Goal: Task Accomplishment & Management: Manage account settings

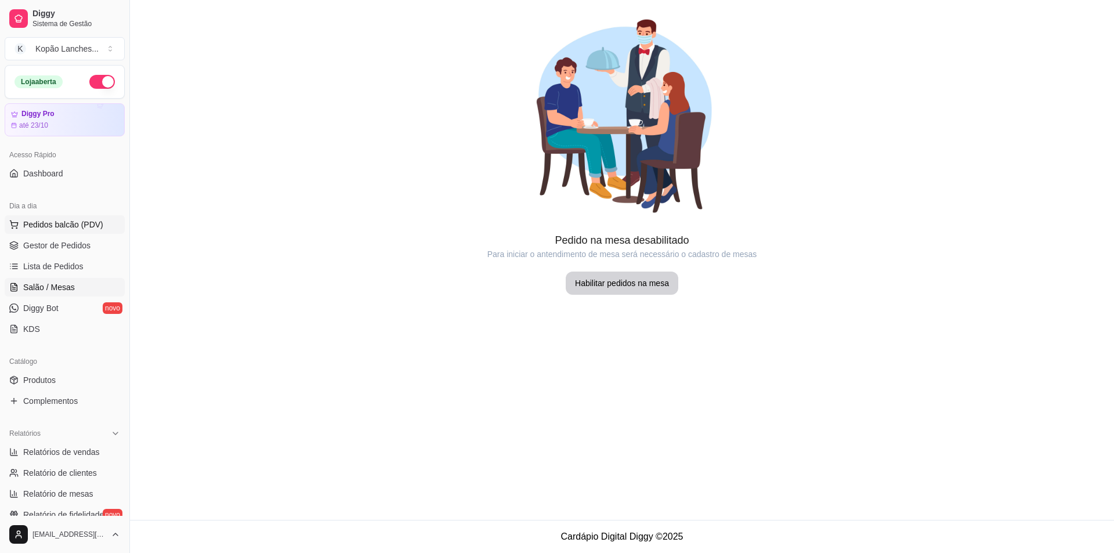
click at [56, 223] on span "Pedidos balcão (PDV)" at bounding box center [63, 225] width 80 height 12
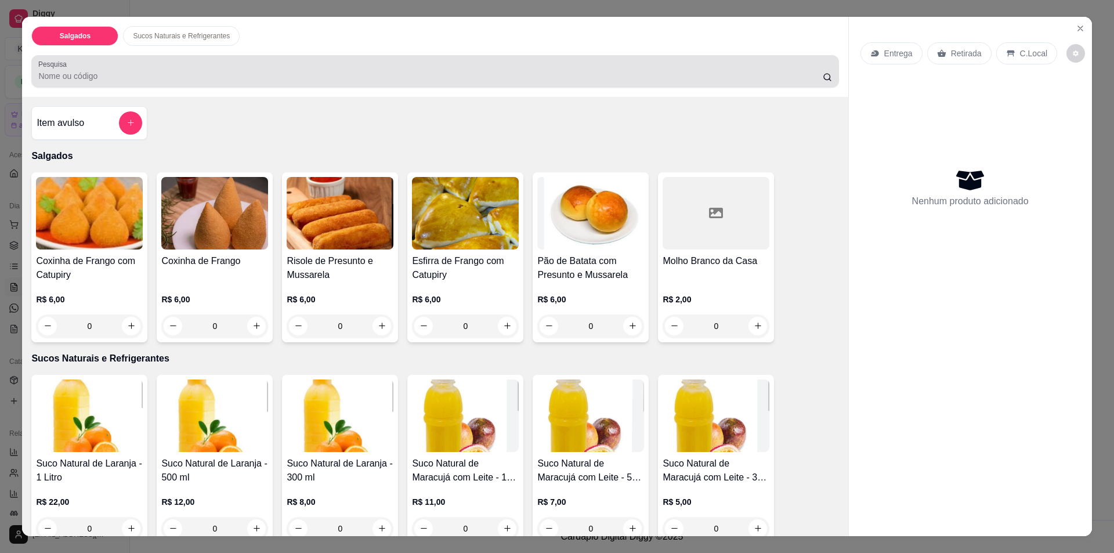
click at [823, 76] on icon at bounding box center [827, 77] width 9 height 9
click at [536, 79] on input "Pesquisa" at bounding box center [430, 76] width 784 height 12
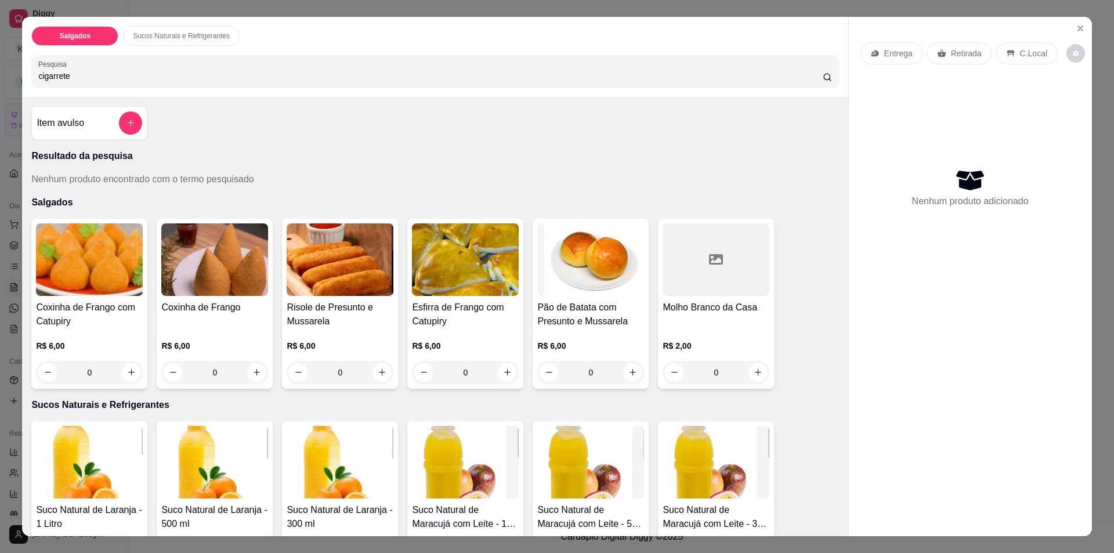
type input "cigarrete"
click at [806, 74] on input "cigarrete" at bounding box center [430, 76] width 784 height 12
click at [865, 112] on div "Nenhum produto adicionado" at bounding box center [971, 187] width 220 height 227
click at [85, 155] on p "Resultado da pesquisa" at bounding box center [434, 156] width 807 height 14
click at [95, 193] on div "Item avulso Resultado da pesquisa Nenhum produto encontrado com o termo pesquis…" at bounding box center [435, 317] width 826 height 440
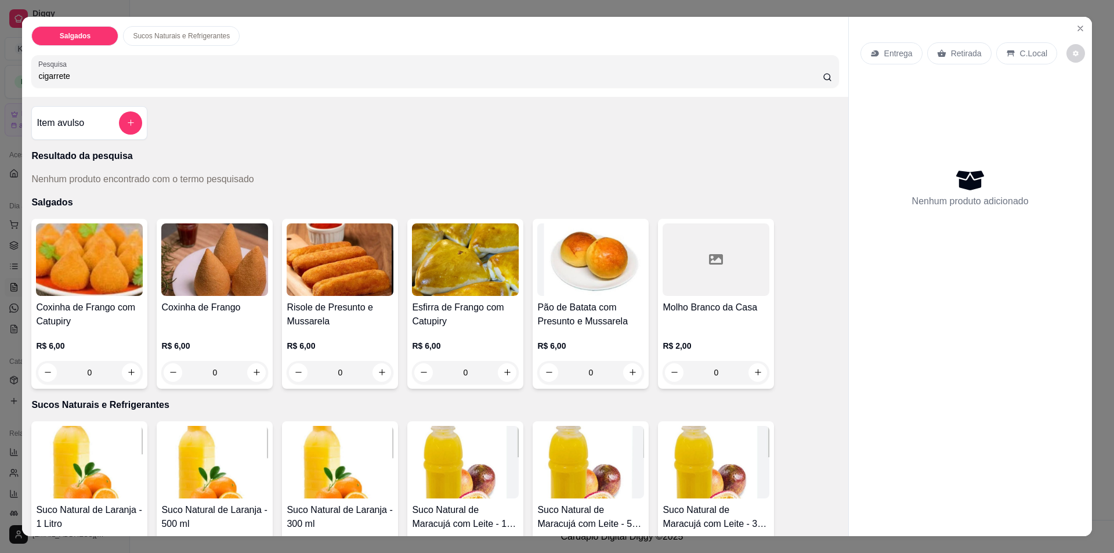
drag, startPoint x: 96, startPoint y: 179, endPoint x: 58, endPoint y: 191, distance: 39.6
click at [95, 179] on p "Nenhum produto encontrado com o termo pesquisado" at bounding box center [142, 179] width 222 height 14
click at [44, 200] on p "Salgados" at bounding box center [434, 203] width 807 height 14
click at [153, 196] on div "Item avulso Resultado da pesquisa Nenhum produto encontrado com o termo pesquis…" at bounding box center [435, 317] width 826 height 440
click at [190, 252] on img at bounding box center [214, 259] width 107 height 73
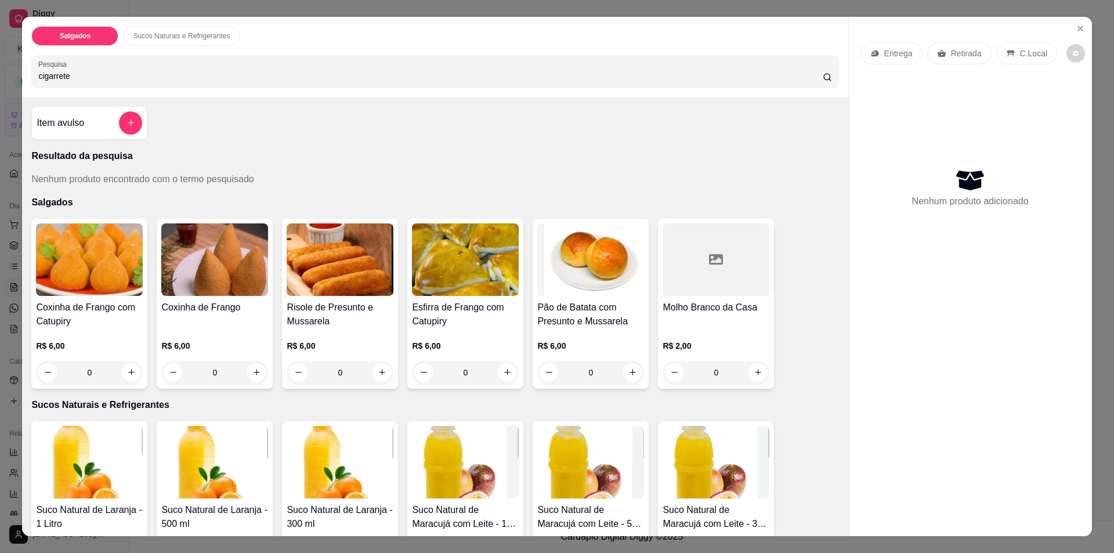
click at [1023, 103] on div "Nenhum produto adicionado" at bounding box center [971, 187] width 220 height 227
click at [1079, 30] on icon "Close" at bounding box center [1080, 28] width 9 height 9
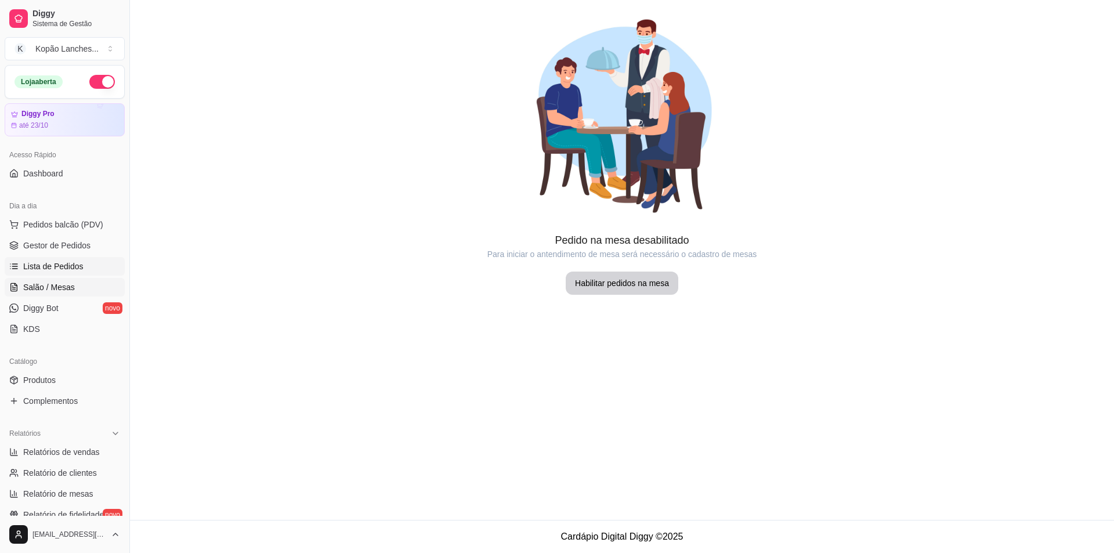
click at [42, 269] on span "Lista de Pedidos" at bounding box center [53, 267] width 60 height 12
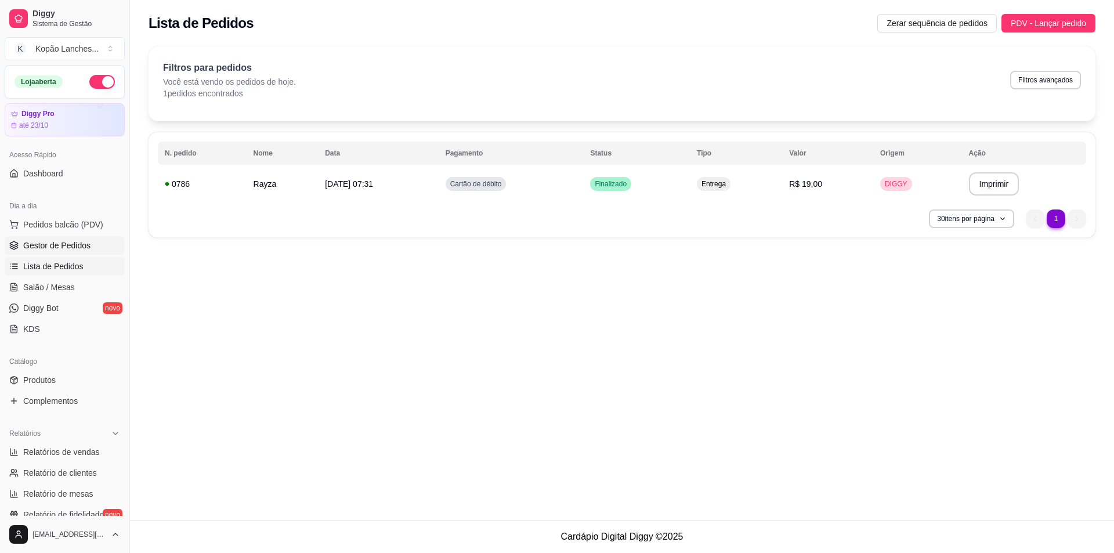
click at [48, 244] on span "Gestor de Pedidos" at bounding box center [56, 246] width 67 height 12
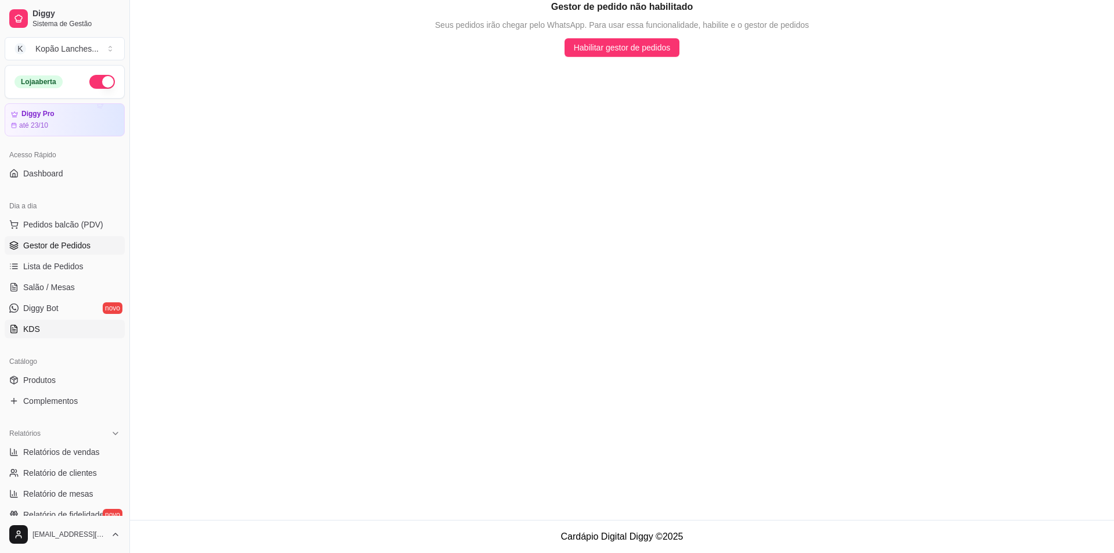
click at [36, 327] on span "KDS" at bounding box center [31, 329] width 17 height 12
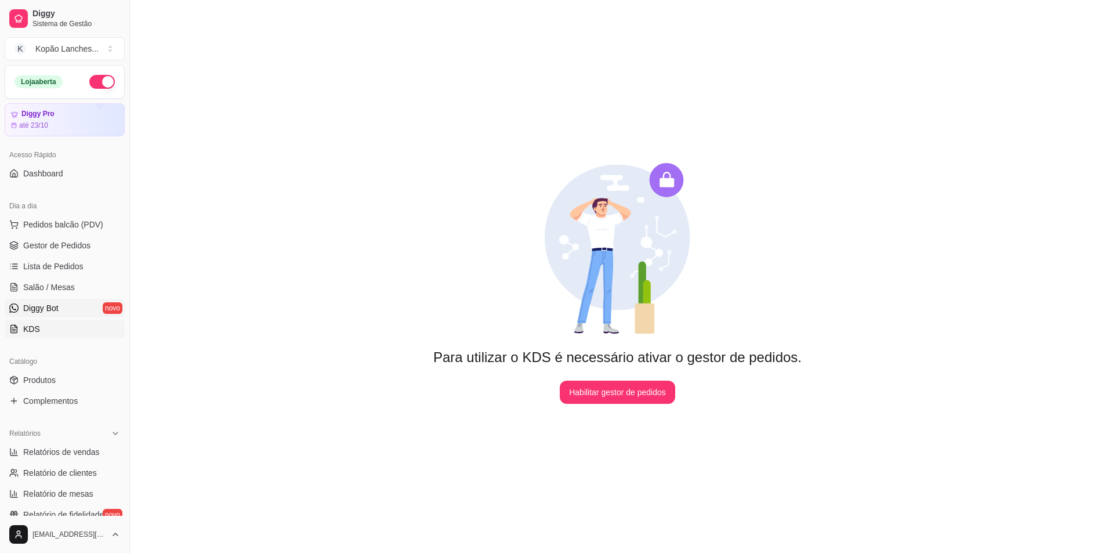
click at [41, 310] on span "Diggy Bot" at bounding box center [40, 308] width 35 height 12
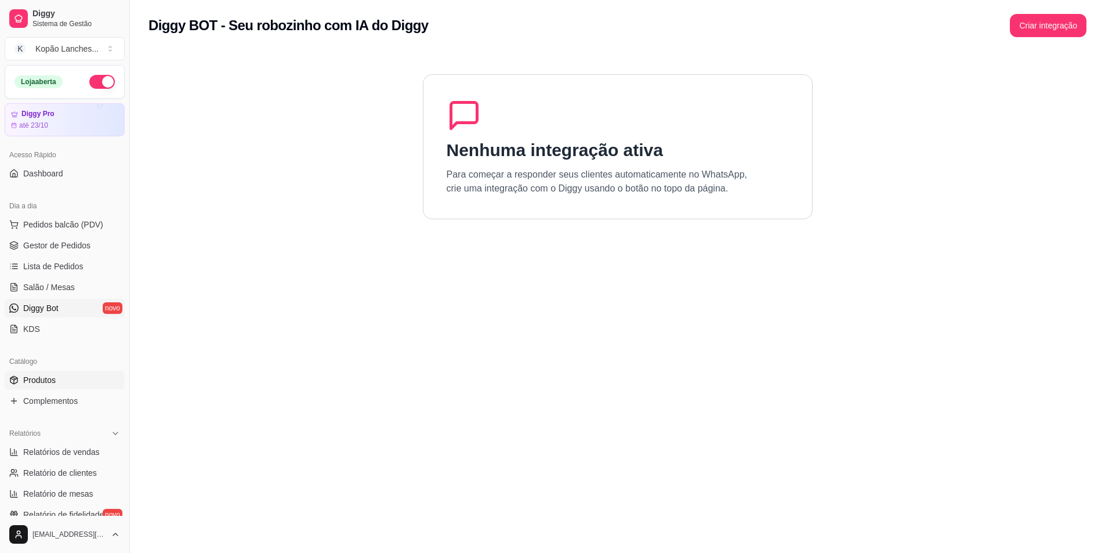
click at [29, 380] on span "Produtos" at bounding box center [39, 380] width 32 height 12
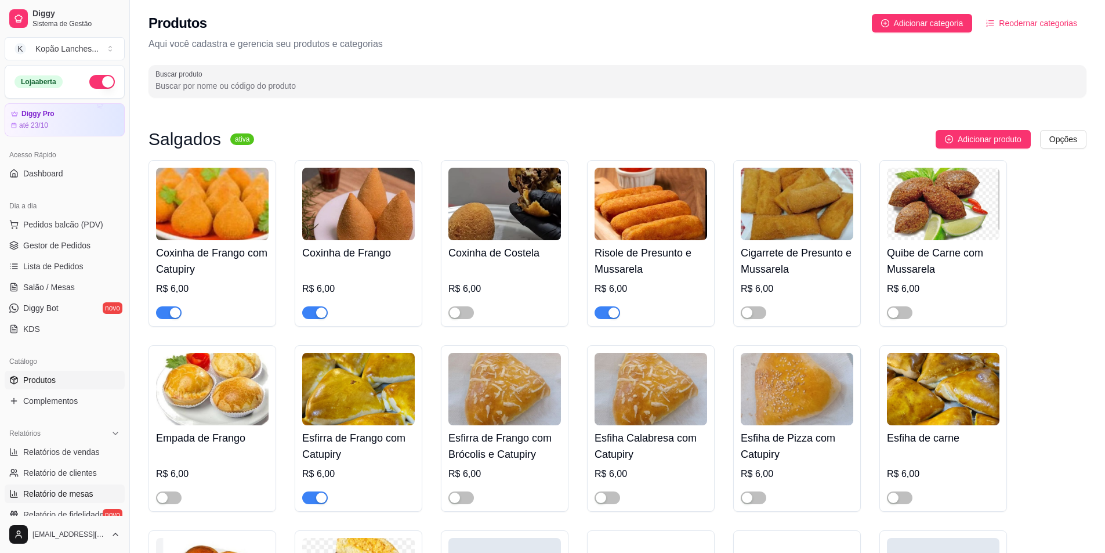
click at [56, 494] on span "Relatório de mesas" at bounding box center [58, 494] width 70 height 12
select select "TOTAL_OF_ORDERS"
select select "7"
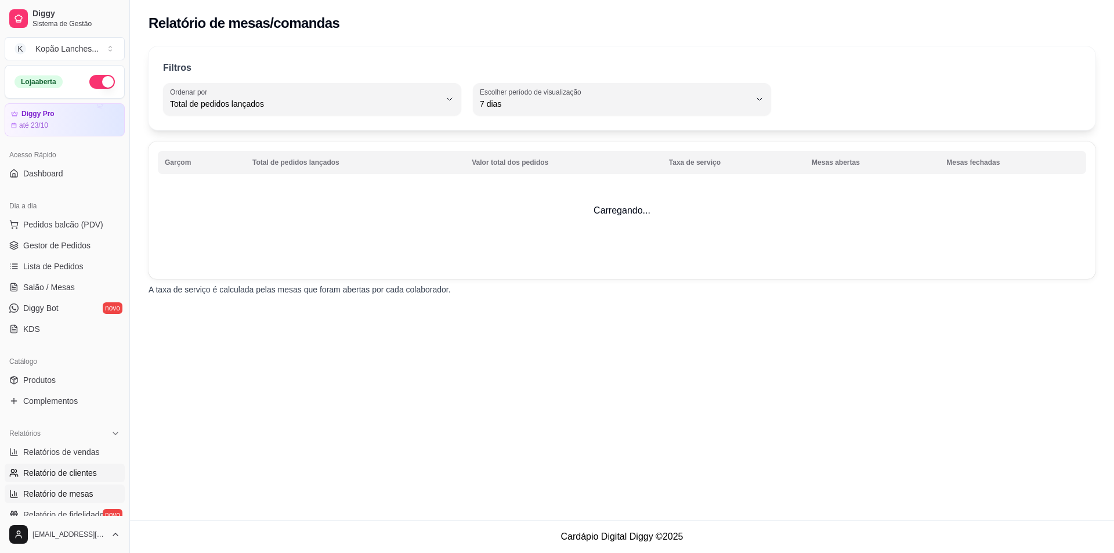
click at [66, 473] on span "Relatório de clientes" at bounding box center [60, 473] width 74 height 12
select select "30"
select select "HIGHEST_TOTAL_SPENT_WITH_ORDERS"
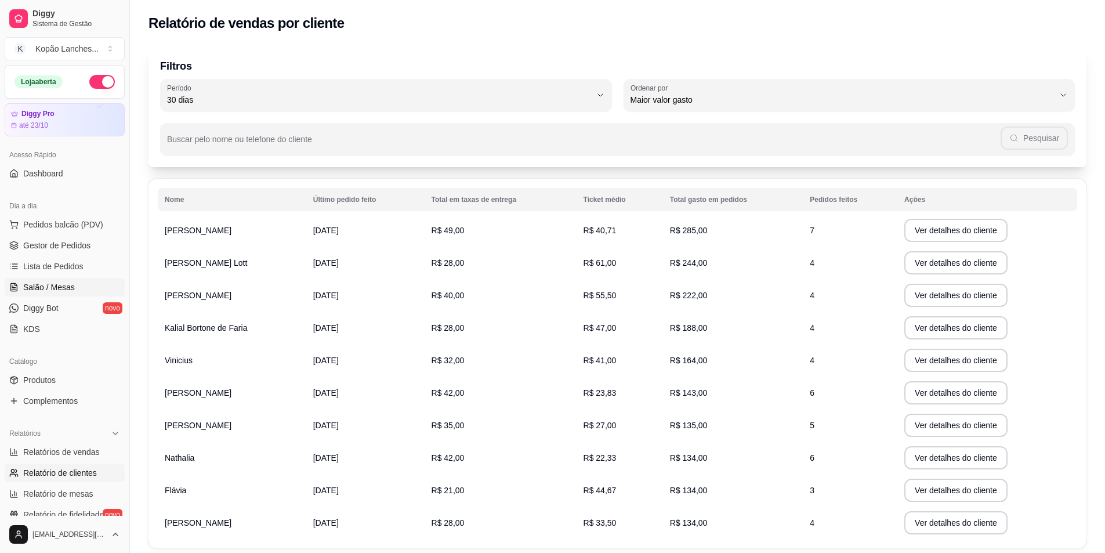
click at [53, 290] on span "Salão / Mesas" at bounding box center [49, 287] width 52 height 12
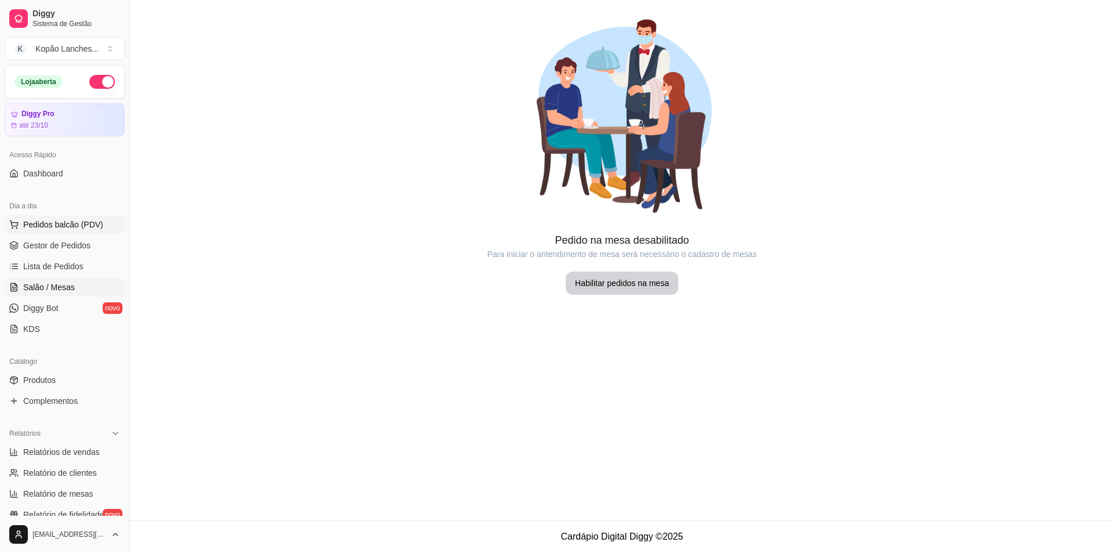
click at [49, 225] on span "Pedidos balcão (PDV)" at bounding box center [63, 225] width 80 height 12
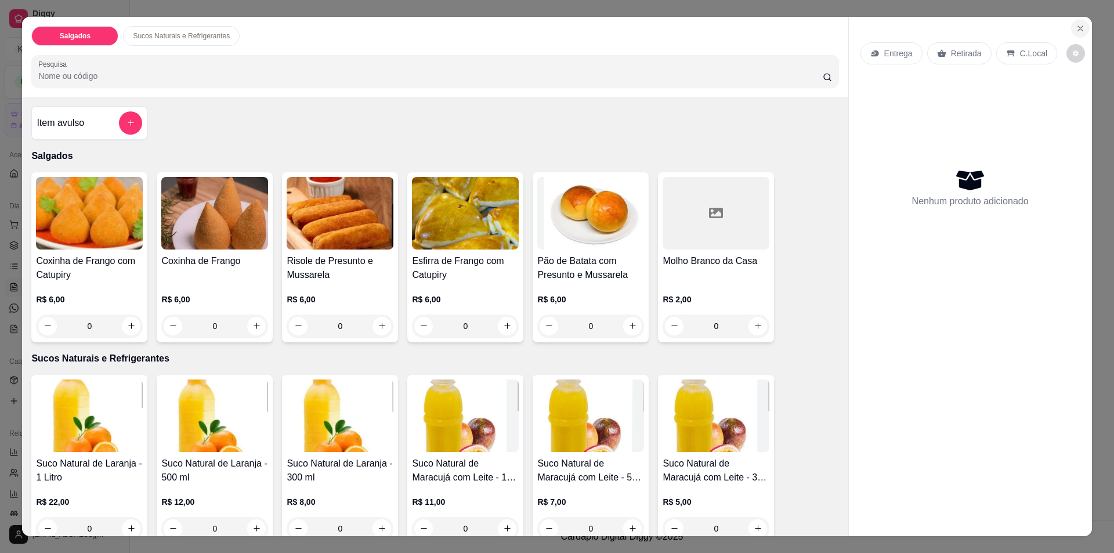
click at [1080, 27] on icon "Close" at bounding box center [1080, 28] width 9 height 9
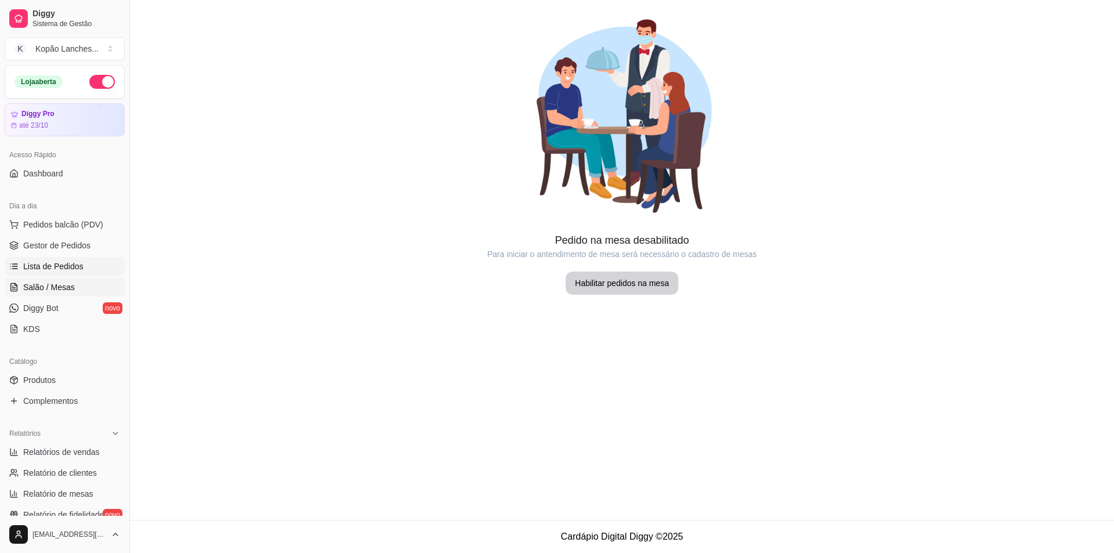
click at [64, 264] on span "Lista de Pedidos" at bounding box center [53, 267] width 60 height 12
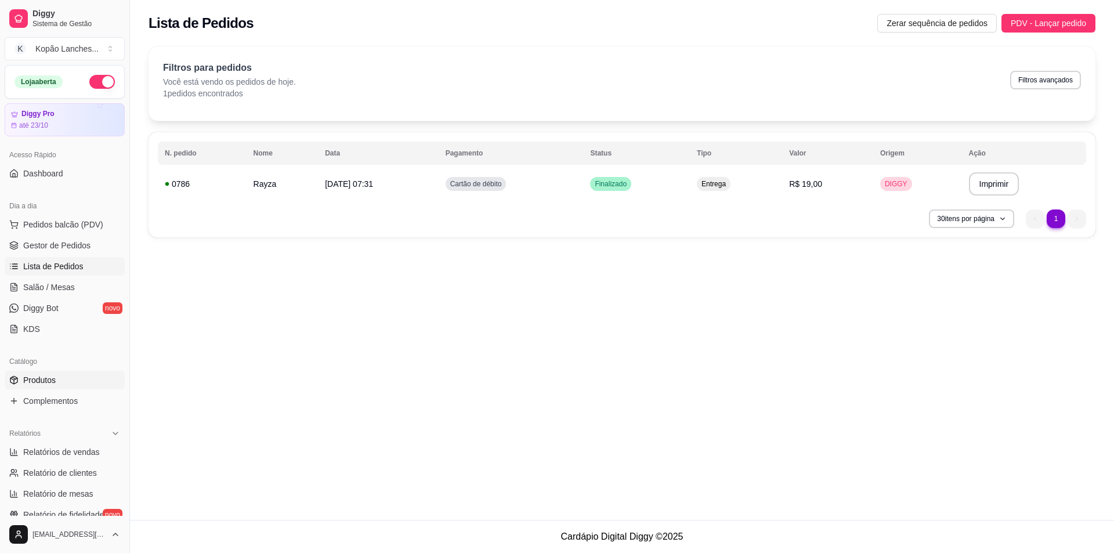
click at [59, 376] on link "Produtos" at bounding box center [65, 380] width 120 height 19
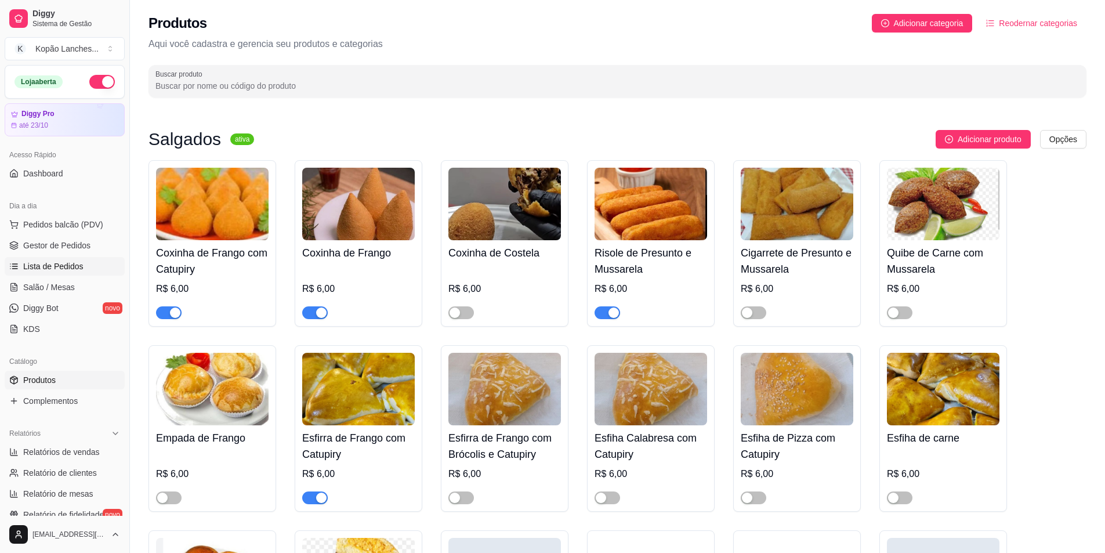
click at [62, 267] on span "Lista de Pedidos" at bounding box center [53, 267] width 60 height 12
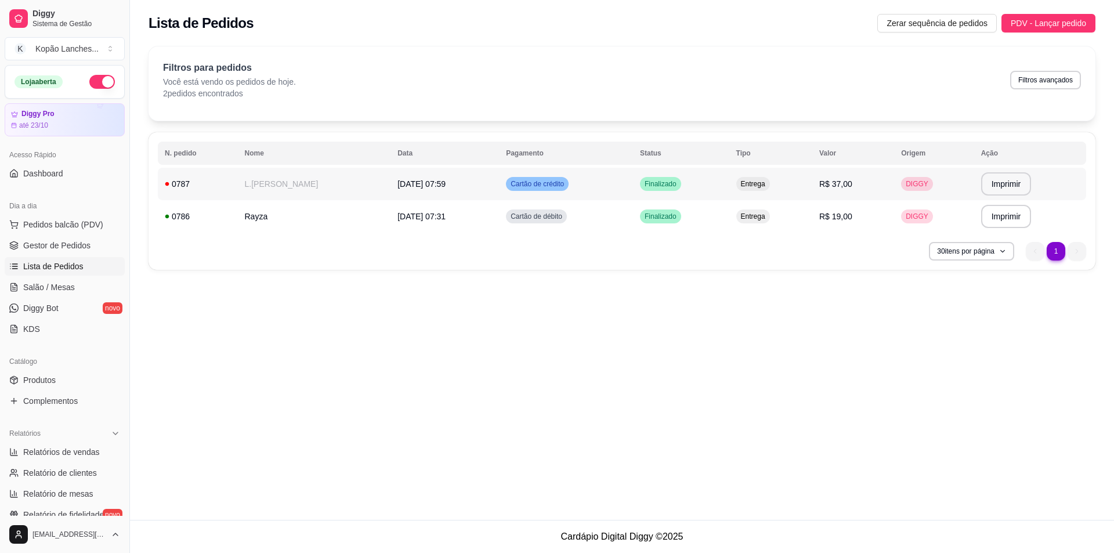
click at [580, 176] on td "Cartão de crédito" at bounding box center [566, 184] width 134 height 32
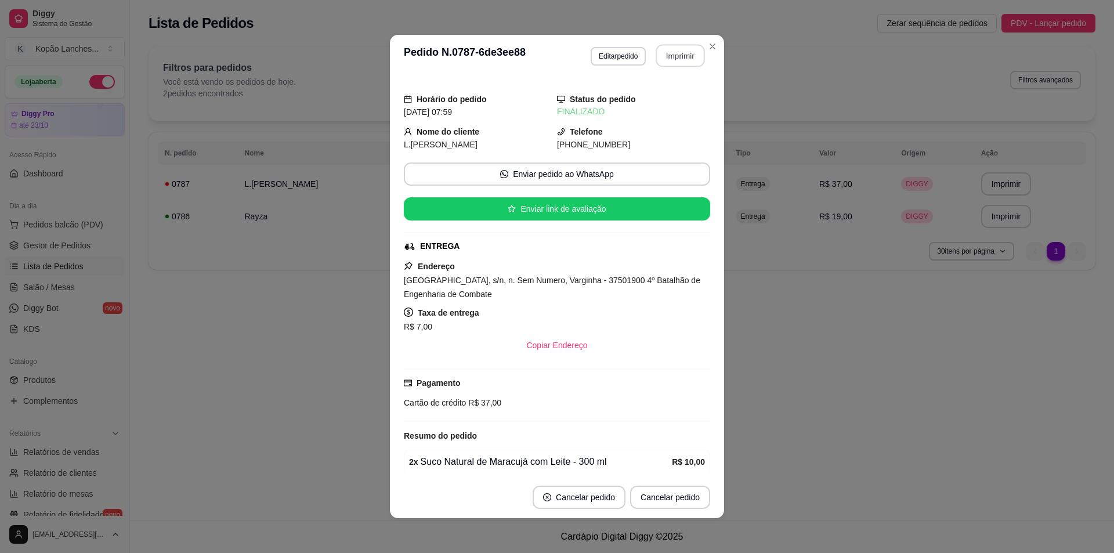
click at [676, 59] on button "Imprimir" at bounding box center [680, 56] width 49 height 23
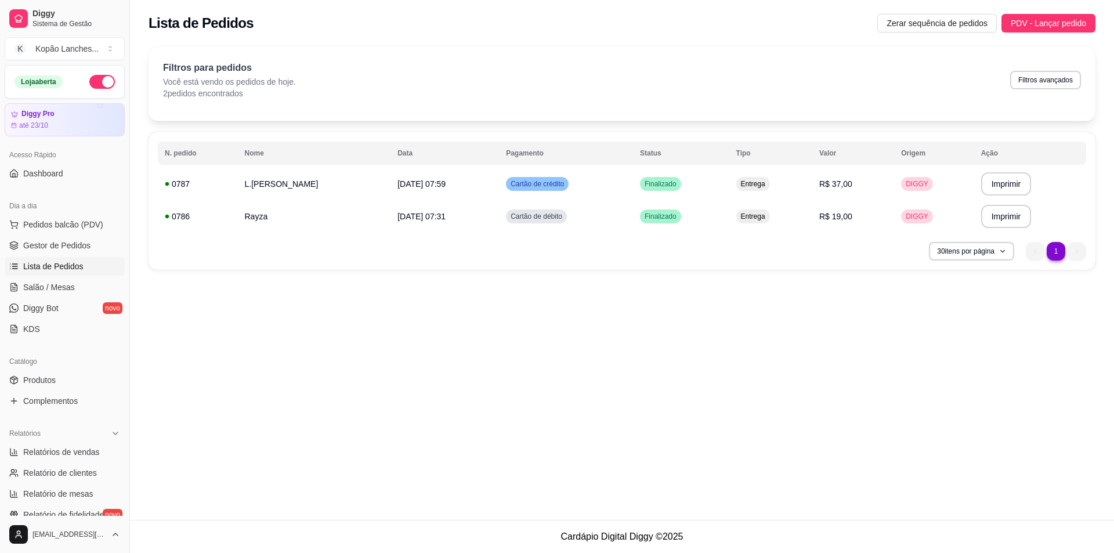
click at [297, 361] on div "**********" at bounding box center [622, 260] width 984 height 520
click at [53, 385] on span "Produtos" at bounding box center [39, 380] width 32 height 12
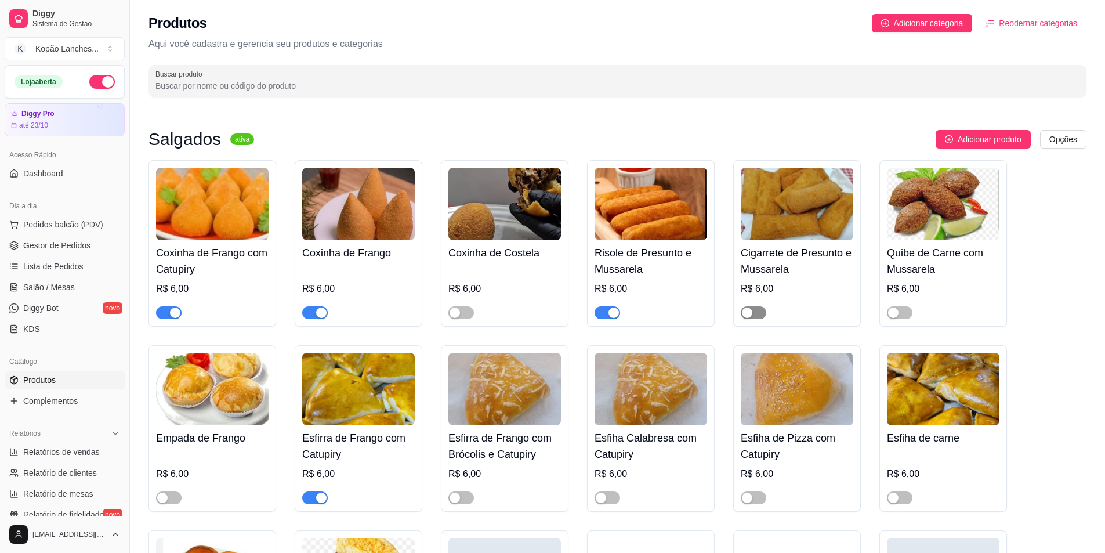
click at [757, 311] on span "button" at bounding box center [754, 312] width 26 height 13
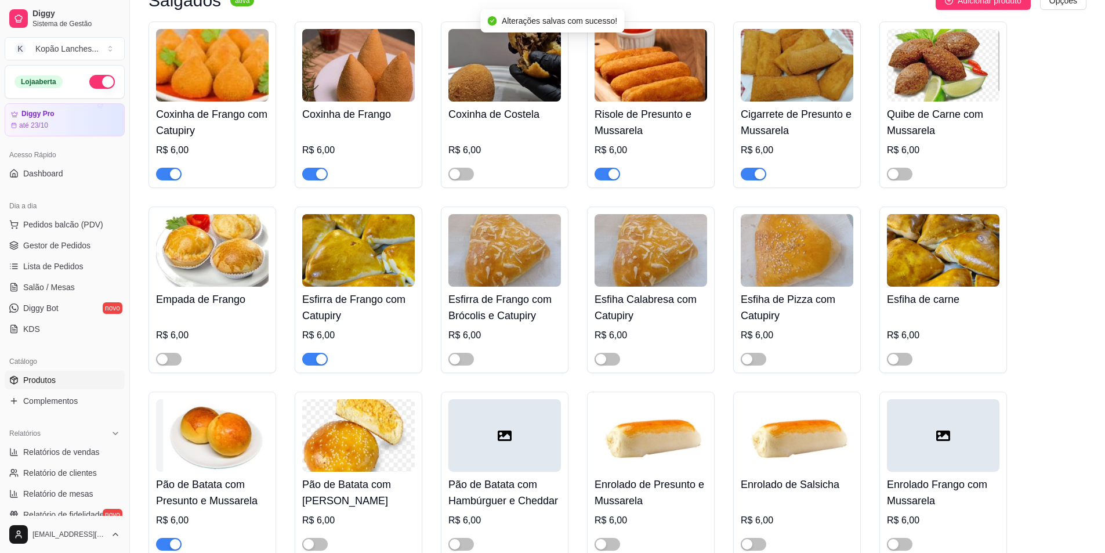
scroll to position [232, 0]
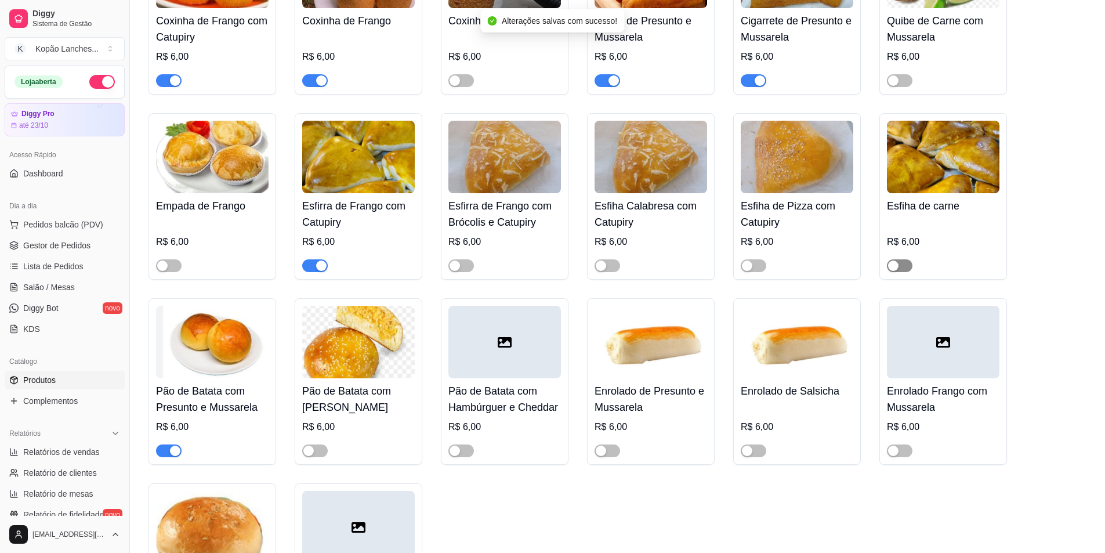
click at [904, 270] on span "button" at bounding box center [900, 265] width 26 height 13
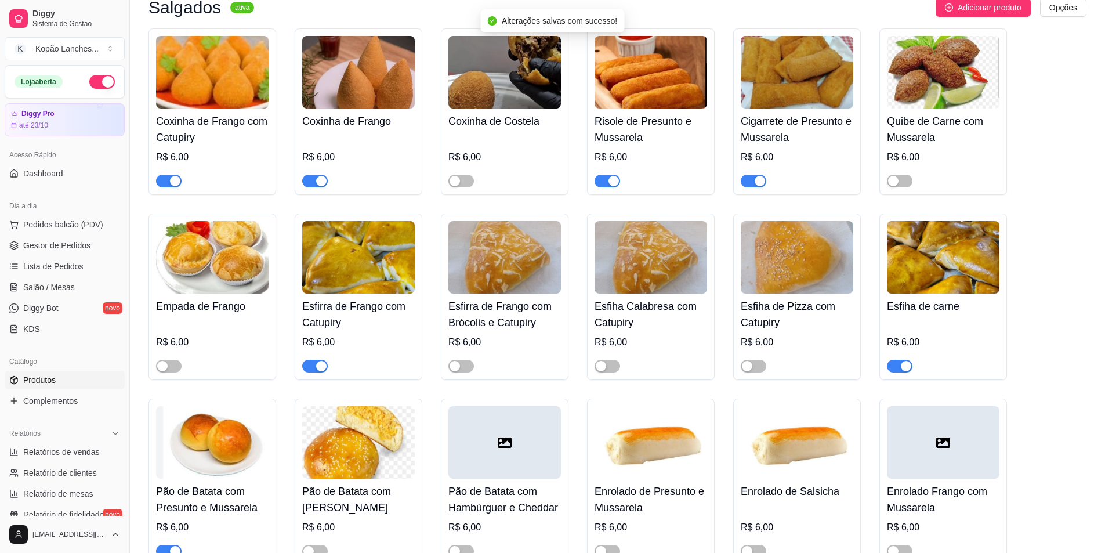
scroll to position [0, 0]
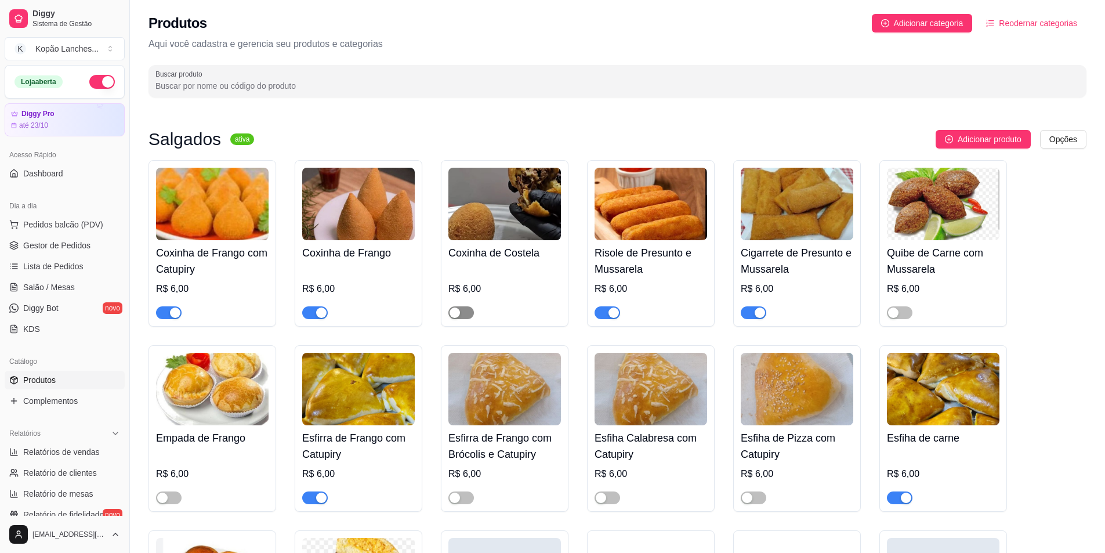
click at [466, 313] on span "button" at bounding box center [462, 312] width 26 height 13
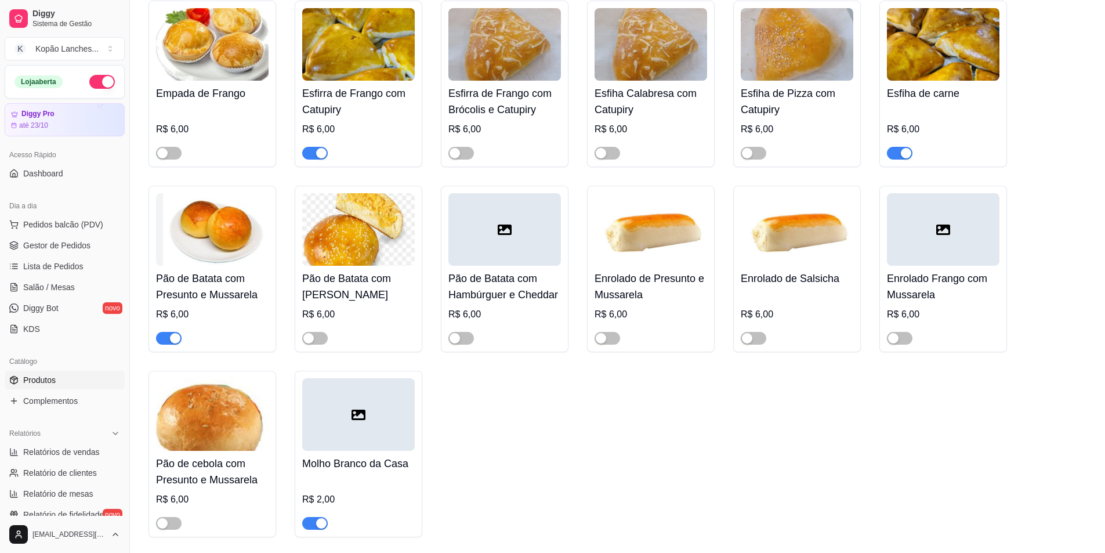
scroll to position [348, 0]
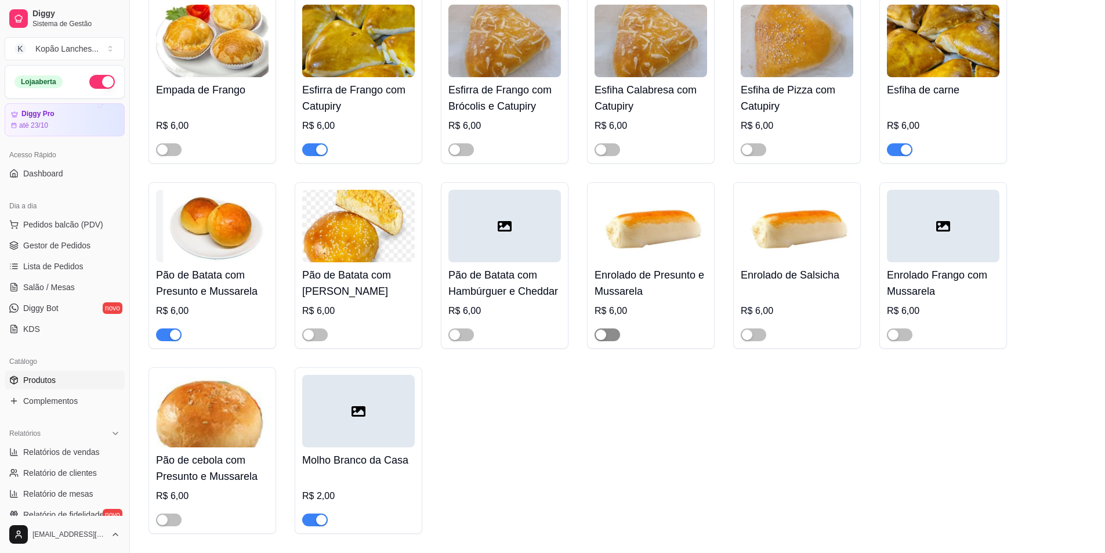
click at [612, 334] on span "button" at bounding box center [608, 334] width 26 height 13
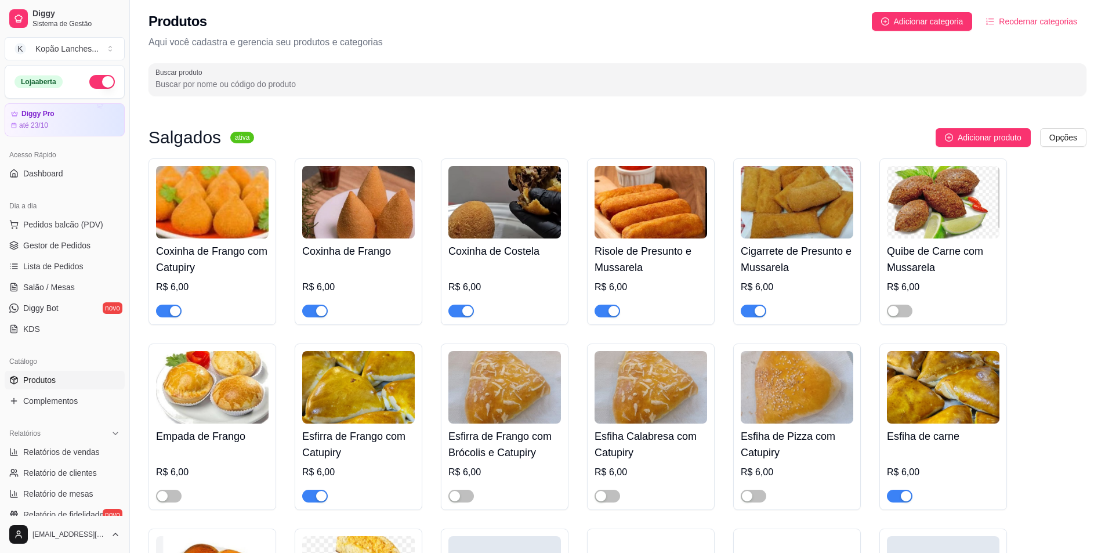
scroll to position [0, 0]
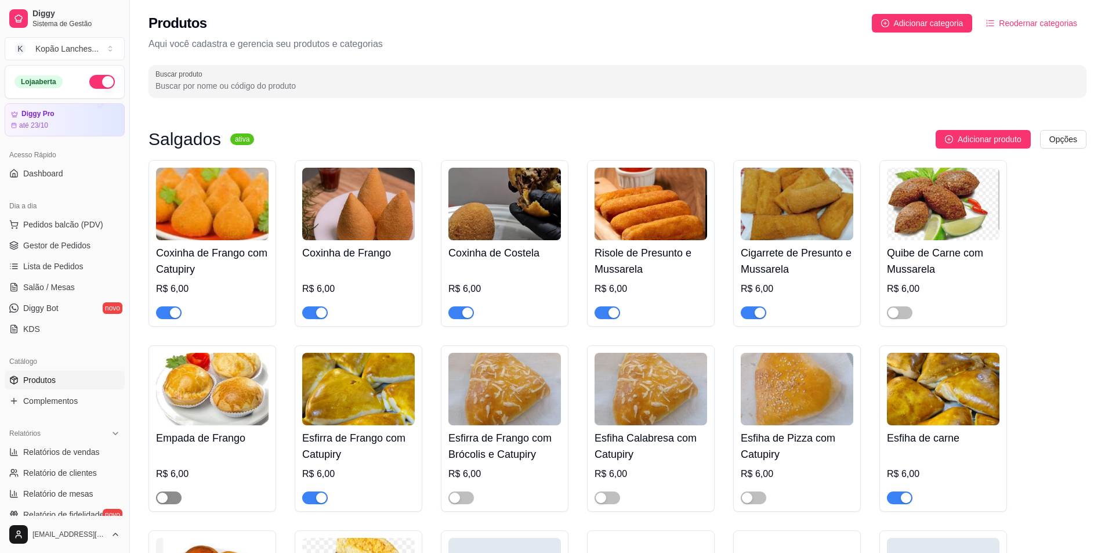
click at [173, 499] on span "button" at bounding box center [169, 498] width 26 height 13
click at [906, 313] on span "button" at bounding box center [900, 312] width 26 height 13
